Goal: Transaction & Acquisition: Purchase product/service

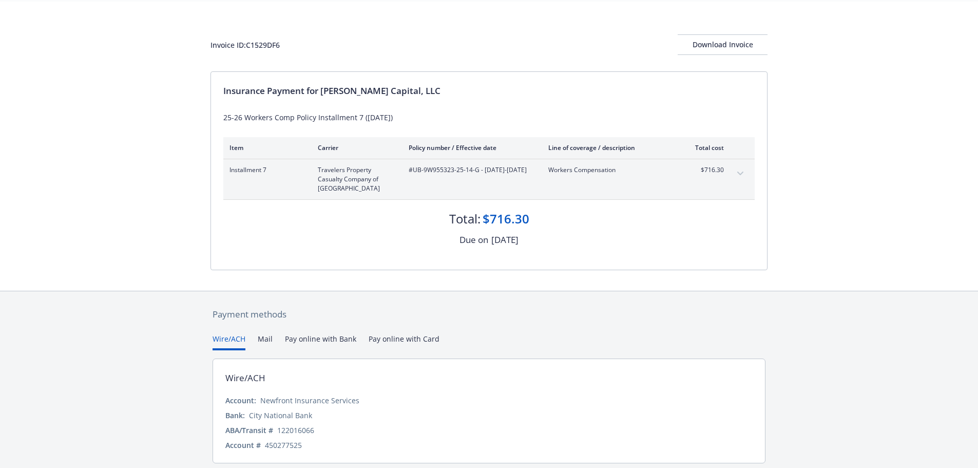
scroll to position [70, 0]
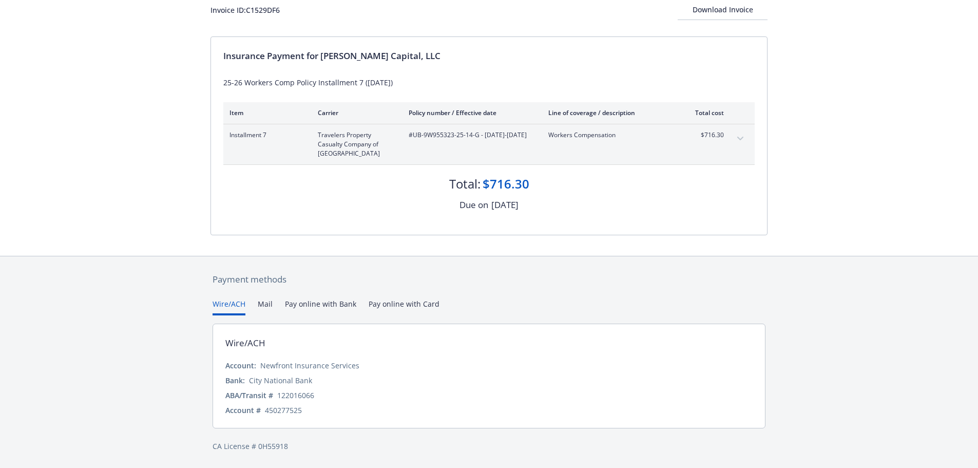
click at [330, 306] on button "Pay online with Bank" at bounding box center [320, 306] width 71 height 17
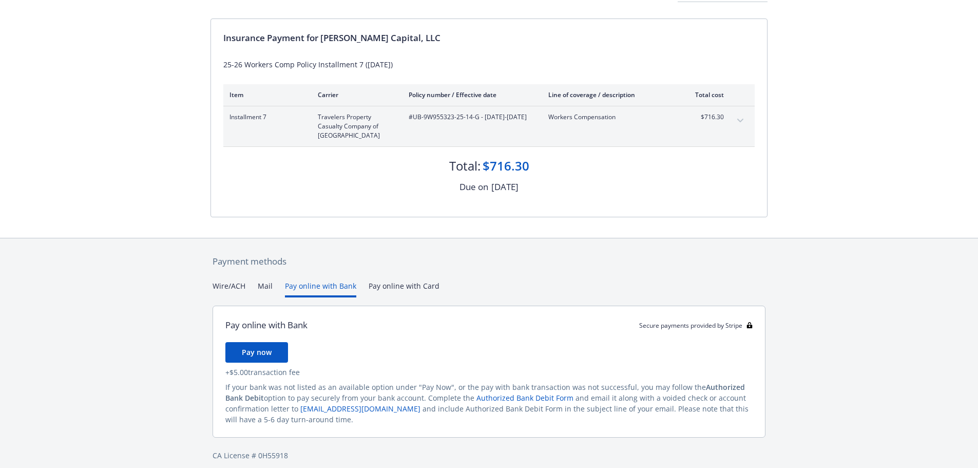
scroll to position [98, 0]
